Goal: Check status: Check status

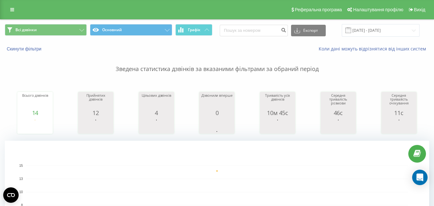
click at [166, 175] on rect "A chart." at bounding box center [217, 204] width 382 height 79
drag, startPoint x: 39, startPoint y: 69, endPoint x: 46, endPoint y: 15, distance: 54.4
click at [37, 70] on p "Зведена статистика дзвінків за вказаними фільтрами за обраний період" at bounding box center [217, 62] width 424 height 21
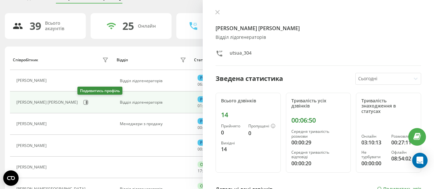
click at [81, 106] on button at bounding box center [86, 103] width 10 height 10
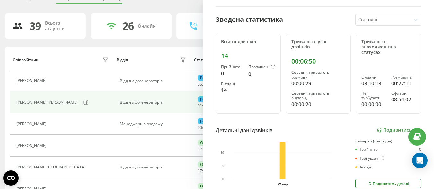
scroll to position [64, 0]
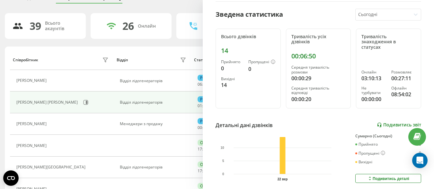
click at [381, 127] on link "Подивитись звіт" at bounding box center [398, 124] width 44 height 5
